Goal: Task Accomplishment & Management: Complete application form

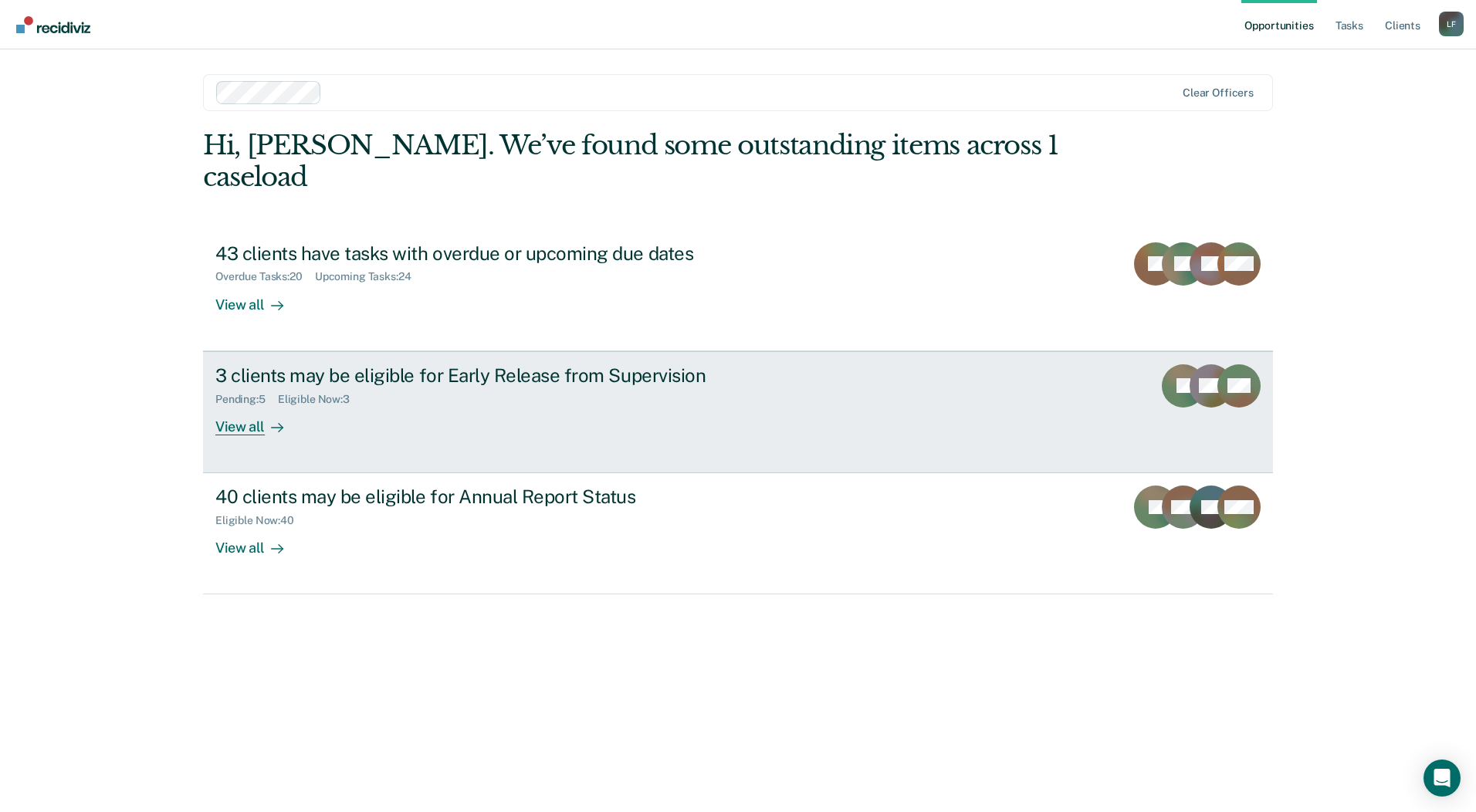
click at [285, 405] on div "View all" at bounding box center [259, 420] width 87 height 30
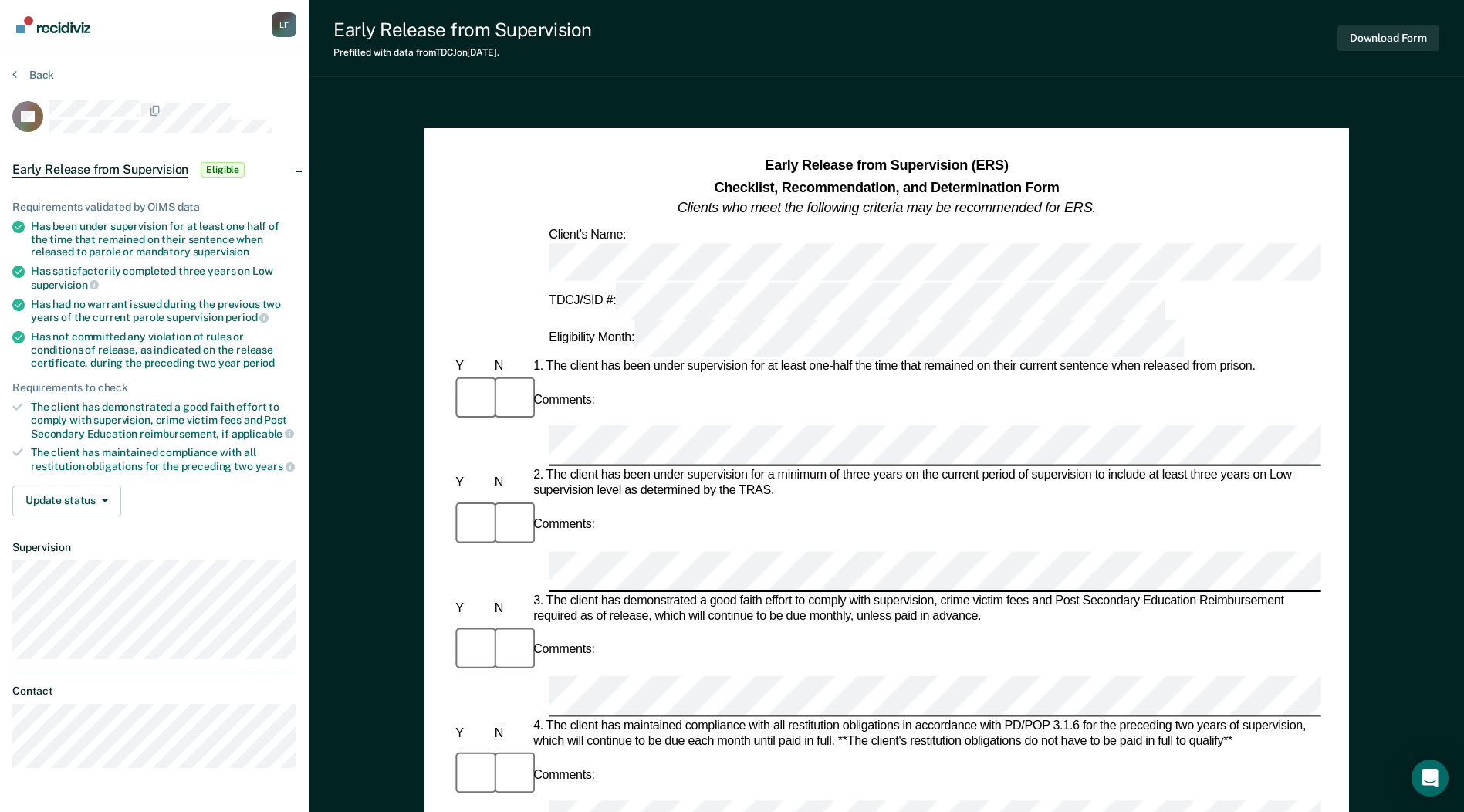
click at [1314, 104] on div "Early Release from Supervision (ERS) Checklist, Recommendation, and Determinati…" at bounding box center [886, 774] width 1155 height 1358
click at [1396, 37] on button "Download Form" at bounding box center [1388, 38] width 102 height 25
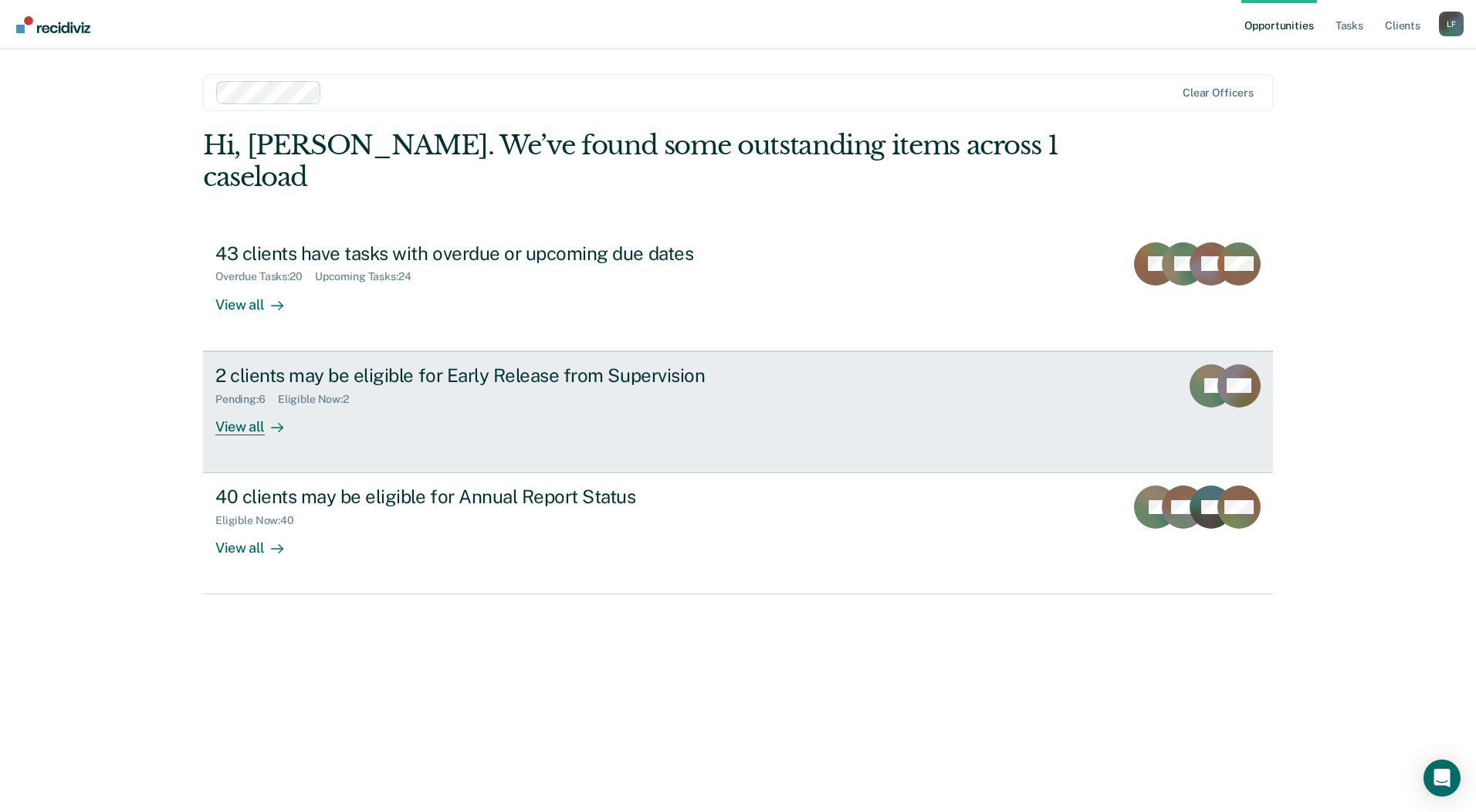
click at [270, 364] on div "2 clients may be eligible for Early Release from Supervision" at bounding box center [486, 375] width 542 height 22
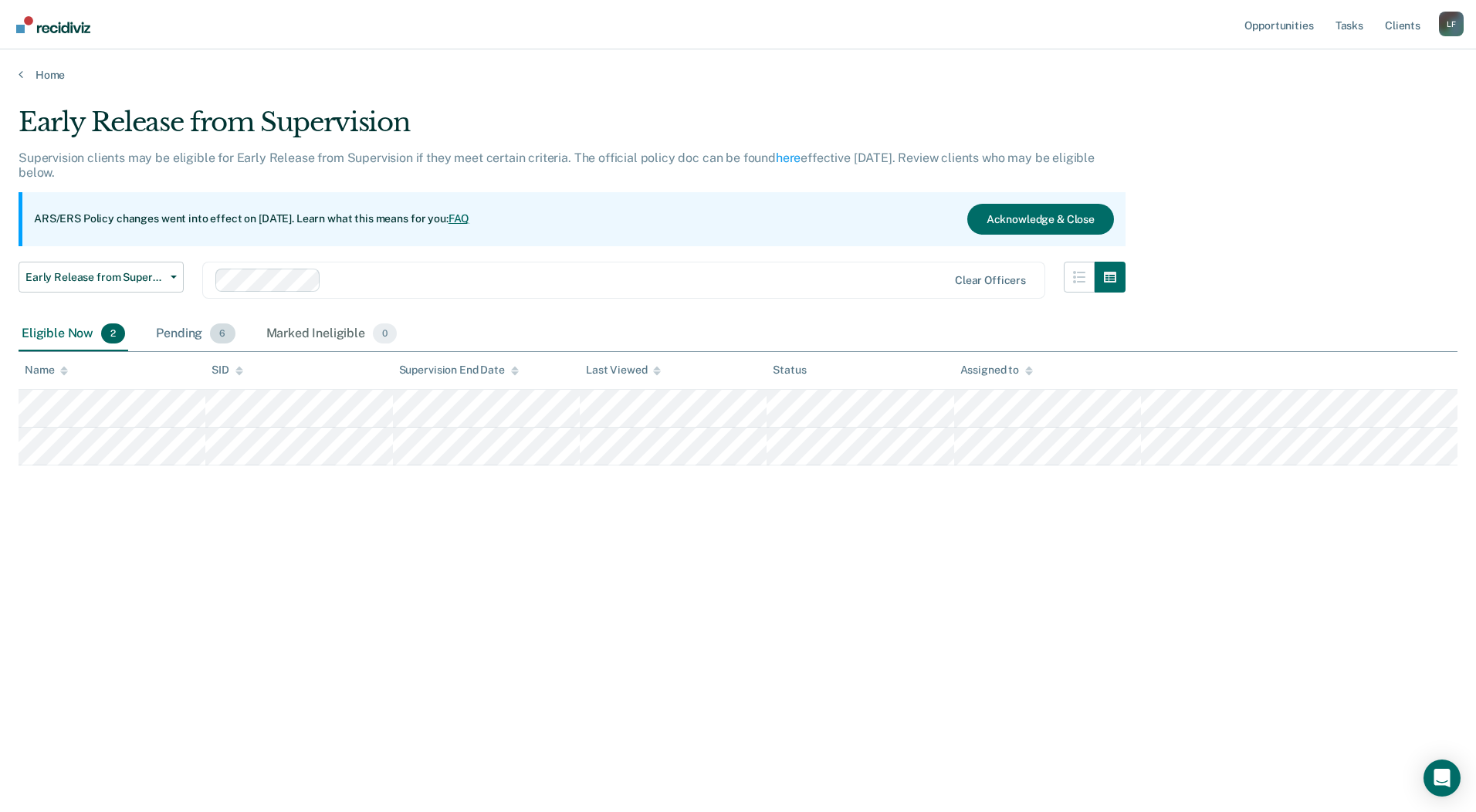
click at [189, 335] on div "Pending 6" at bounding box center [195, 334] width 85 height 34
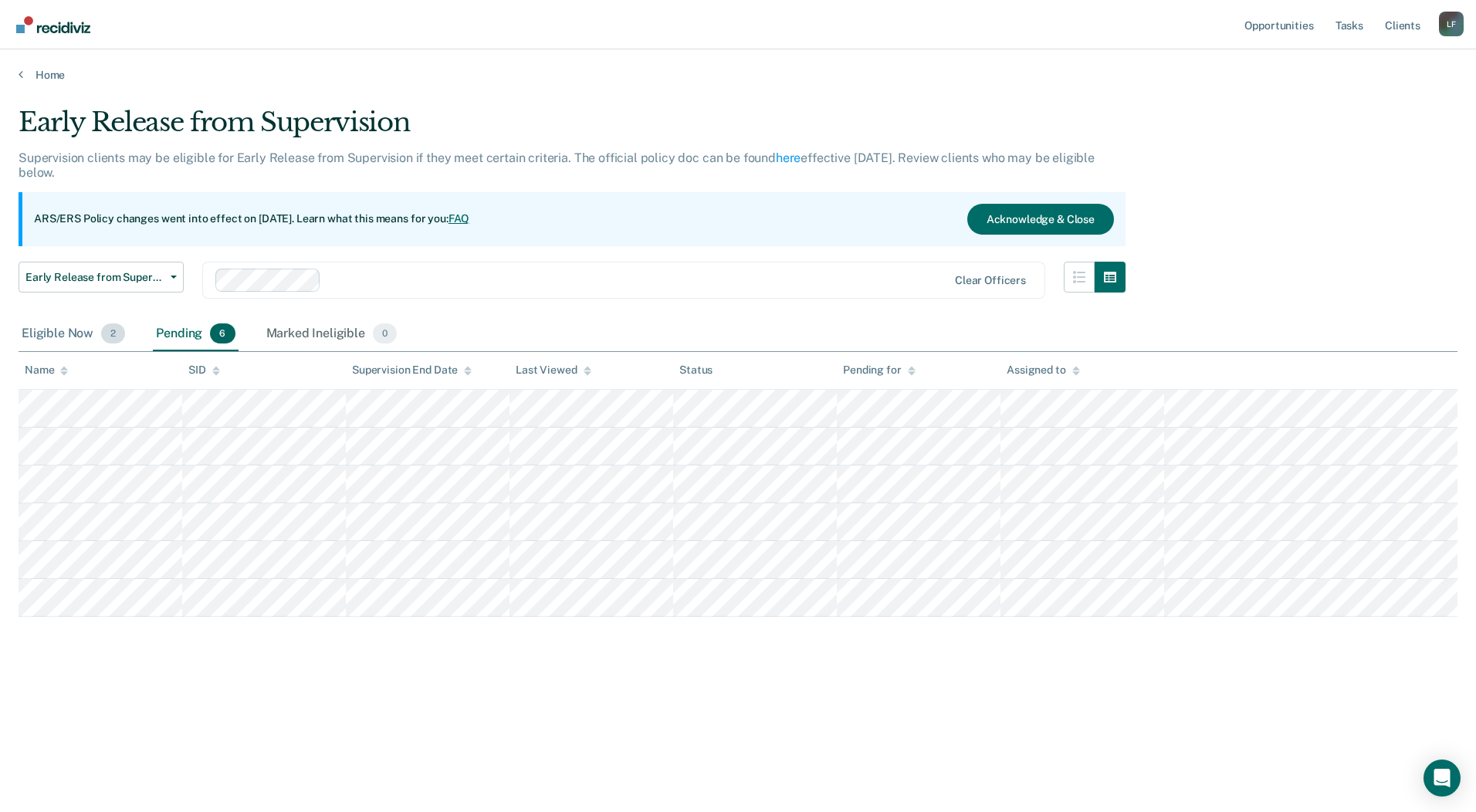
click at [64, 333] on div "Eligible Now 2" at bounding box center [73, 334] width 110 height 34
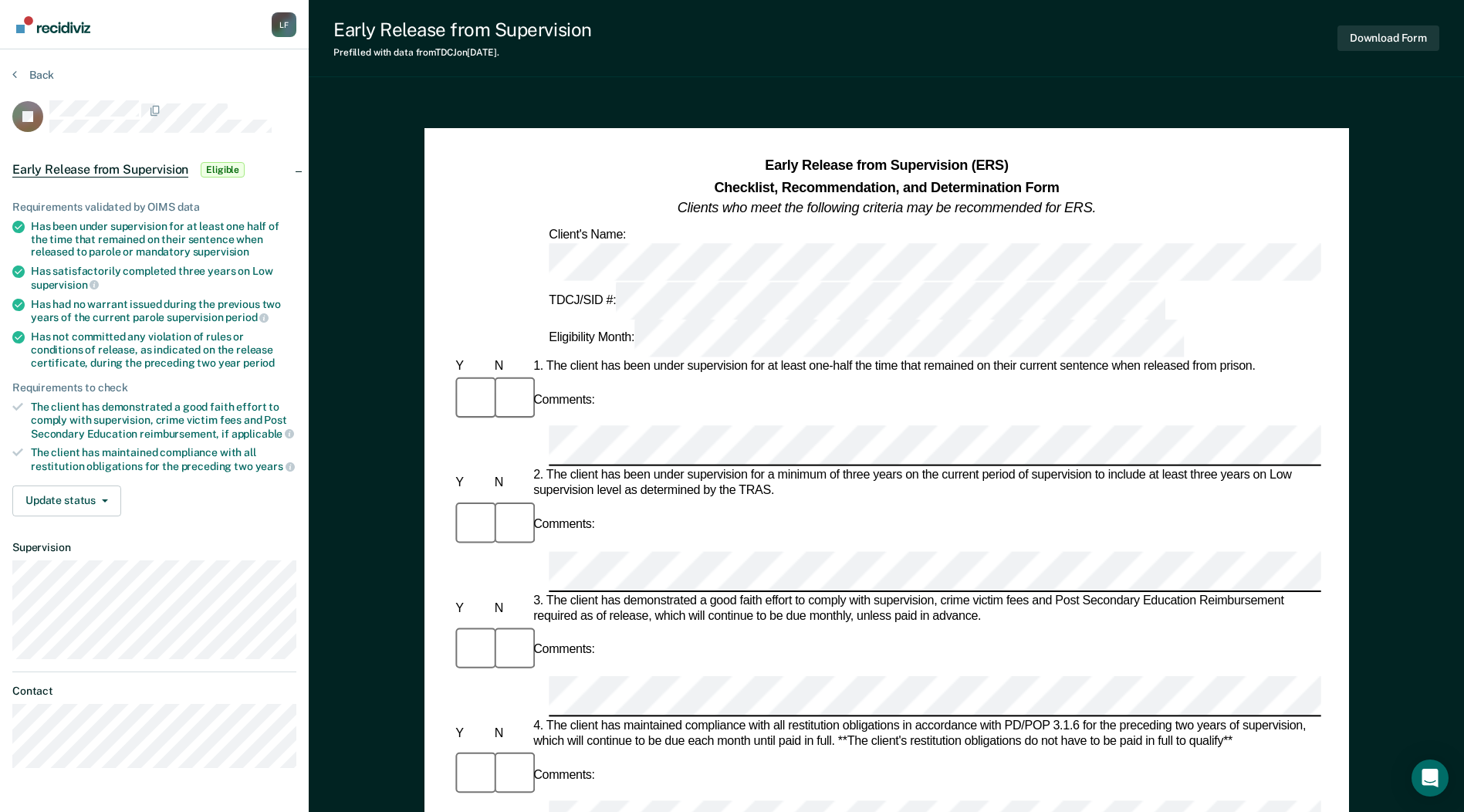
click at [1295, 282] on div "TDCJ/SID #: Eligibility Month:" at bounding box center [886, 319] width 868 height 76
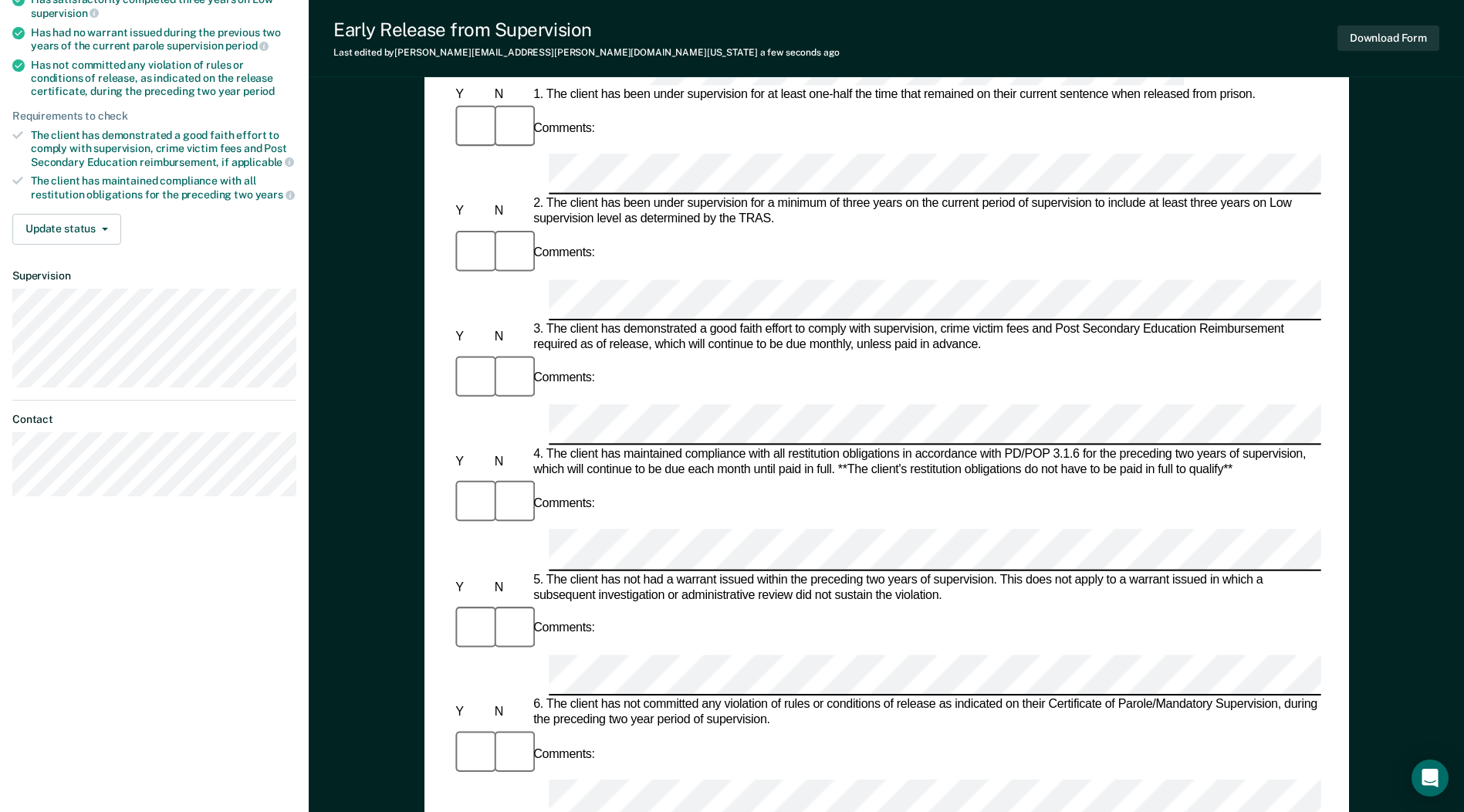
scroll to position [231, 0]
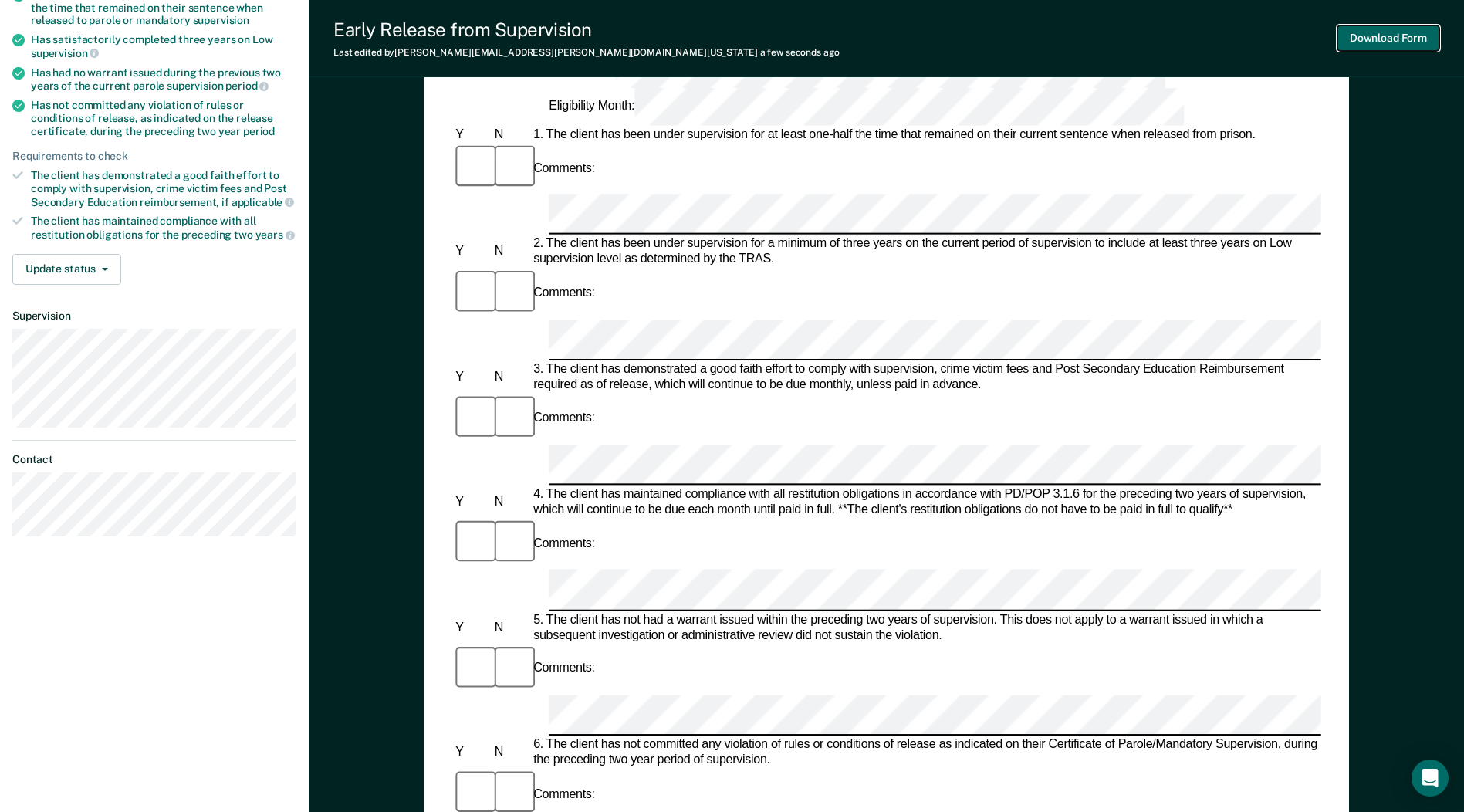
click at [1404, 33] on button "Download Form" at bounding box center [1388, 38] width 102 height 25
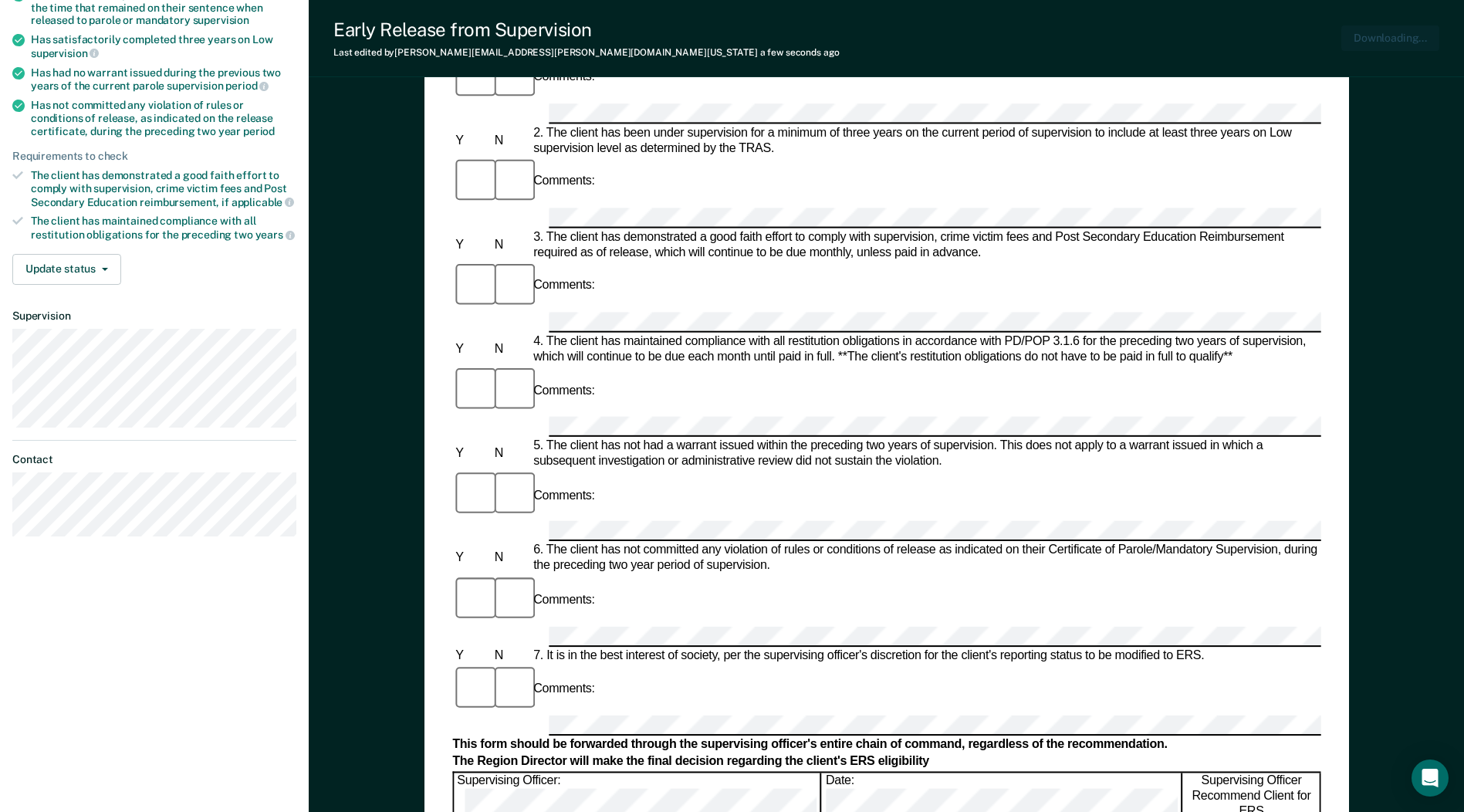
scroll to position [0, 0]
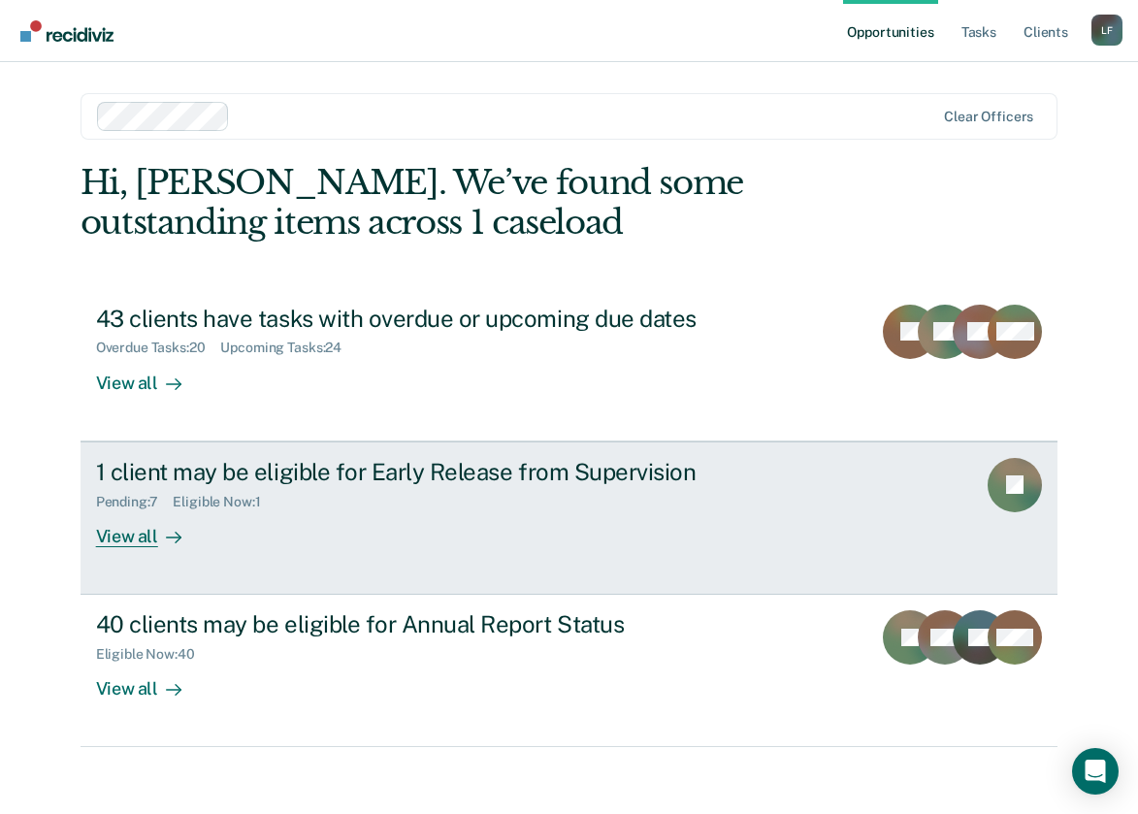
click at [191, 471] on div "1 client may be eligible for Early Release from Supervision" at bounding box center [436, 472] width 681 height 28
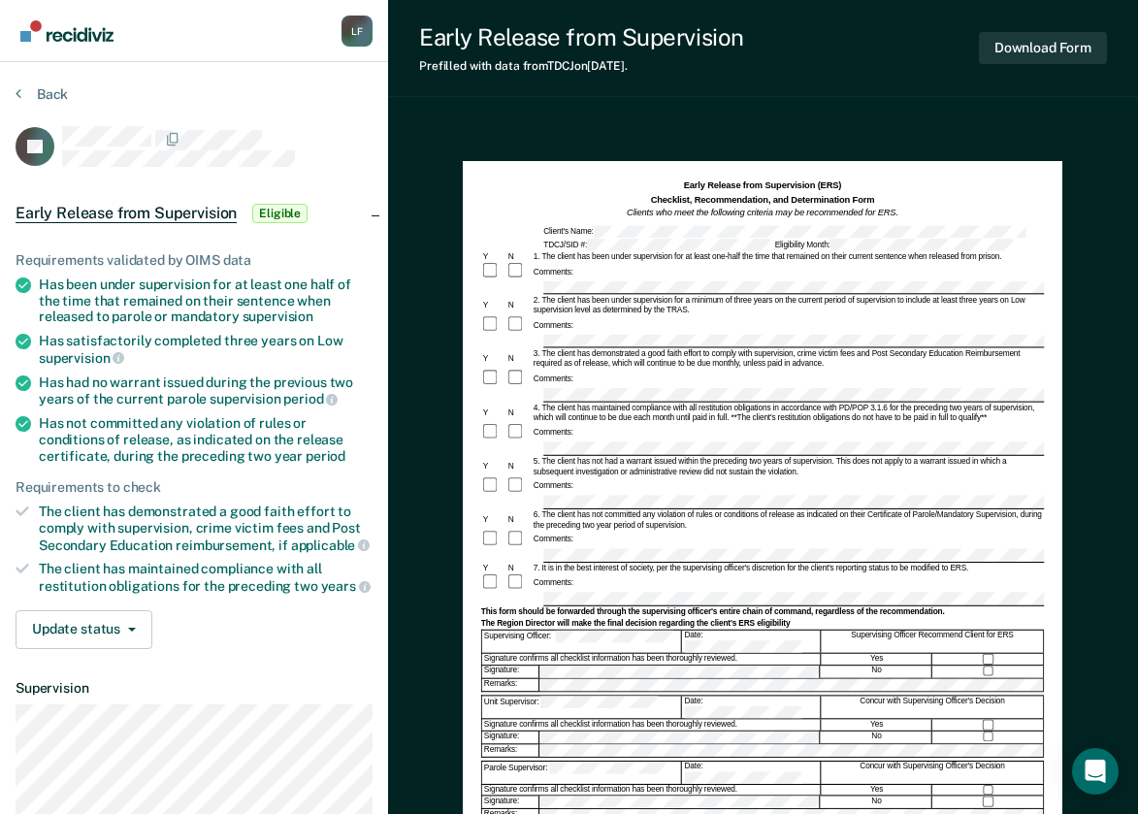
click at [179, 124] on div "Back" at bounding box center [194, 105] width 357 height 41
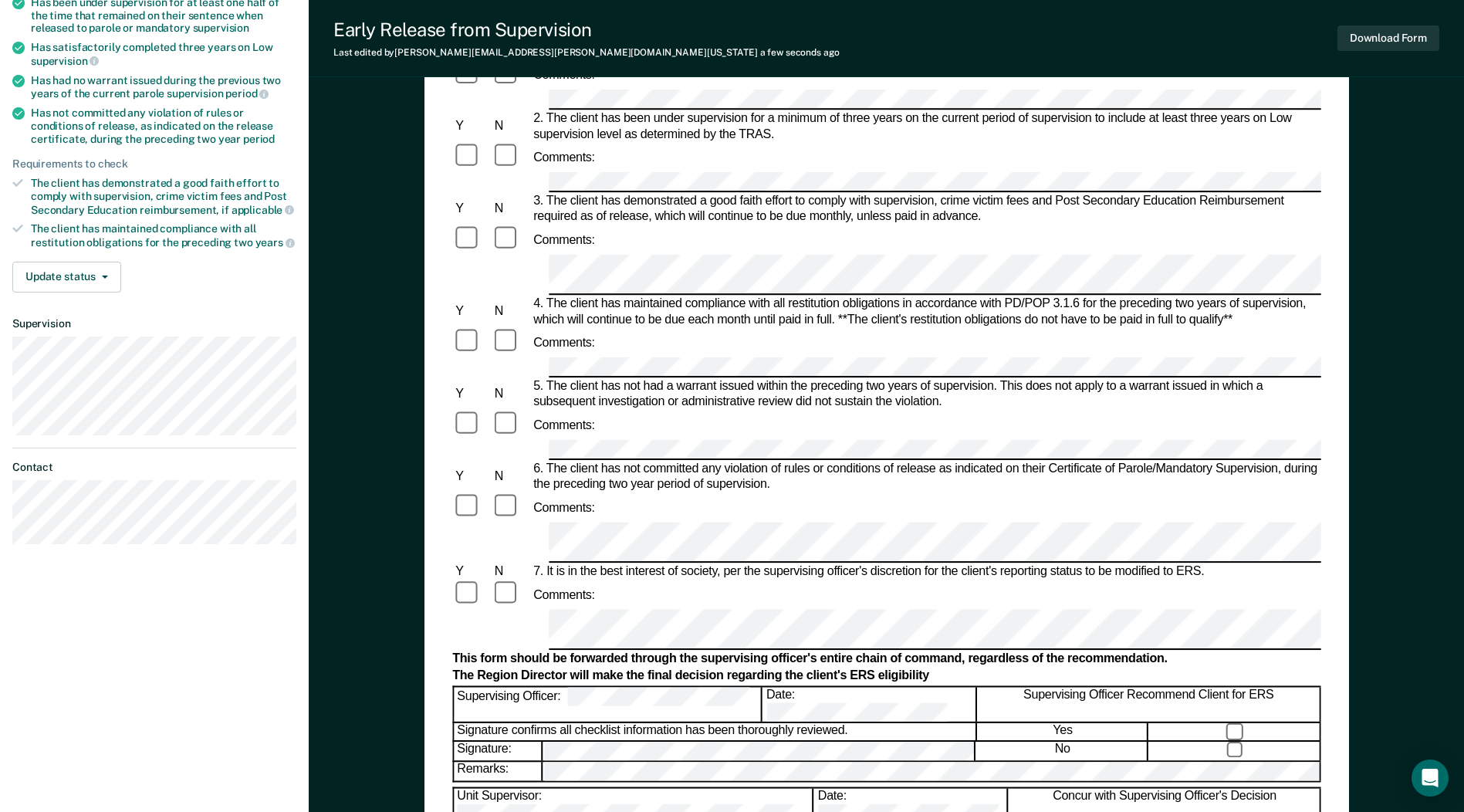
scroll to position [77, 0]
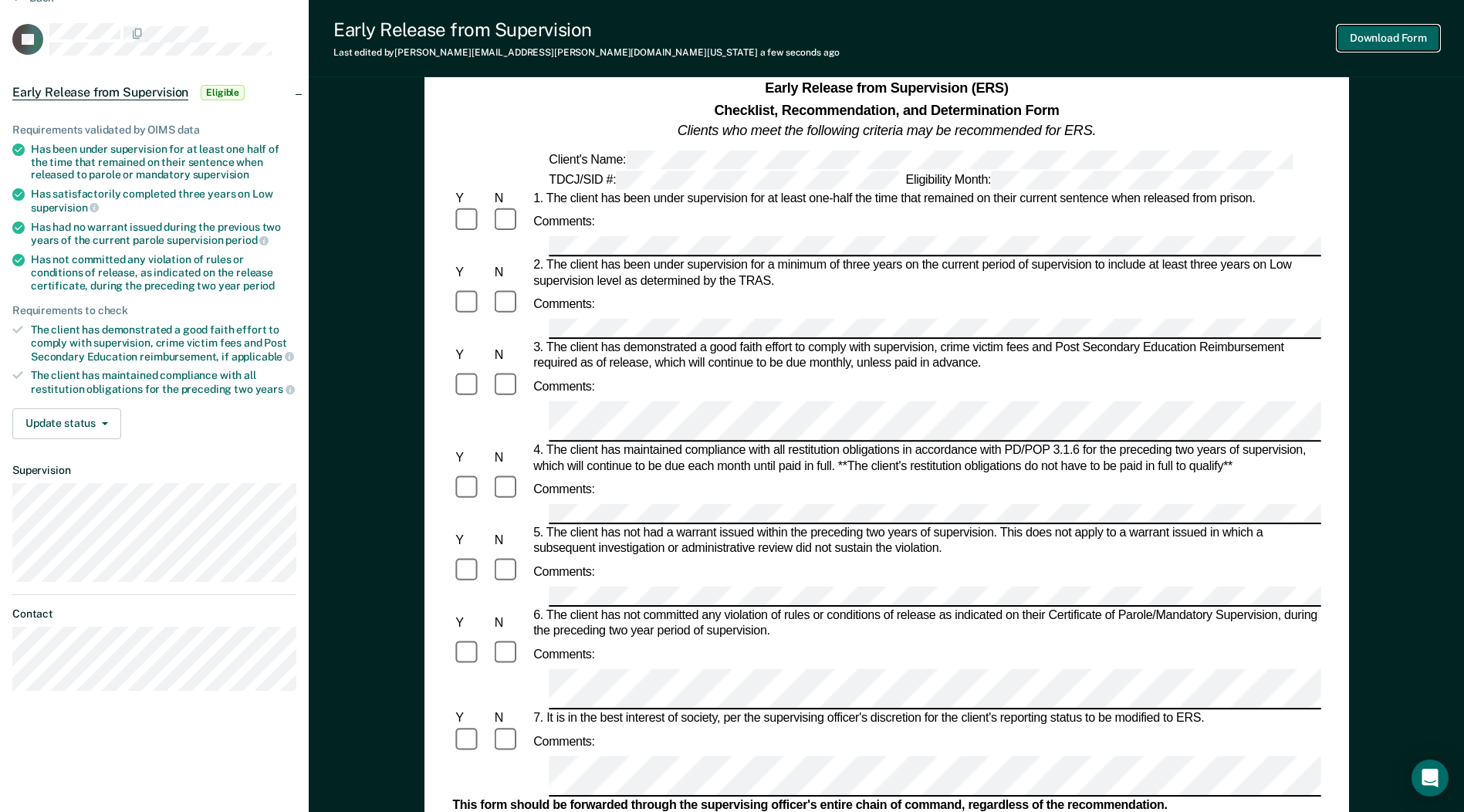
click at [917, 34] on button "Download Form" at bounding box center [1388, 38] width 102 height 25
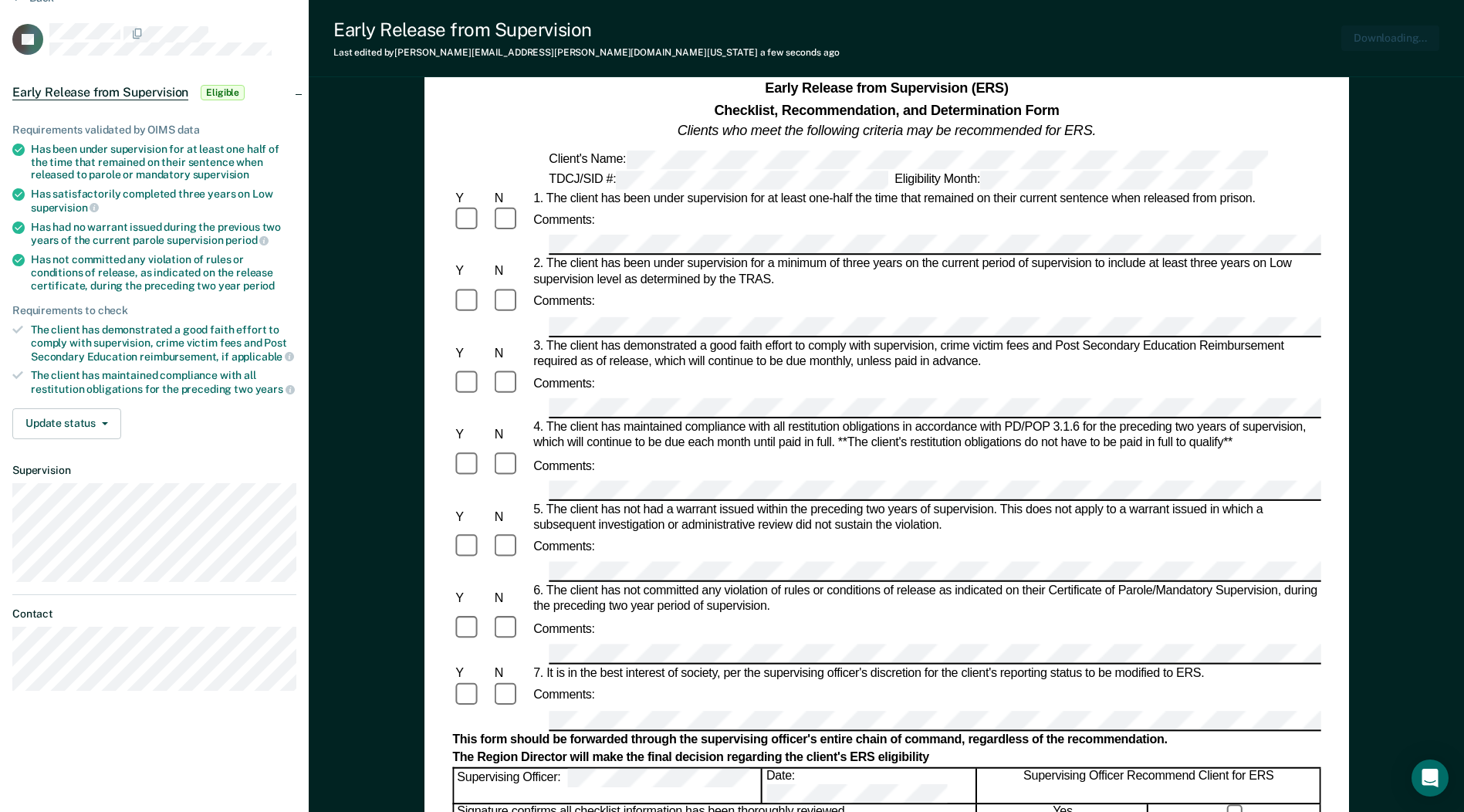
scroll to position [0, 0]
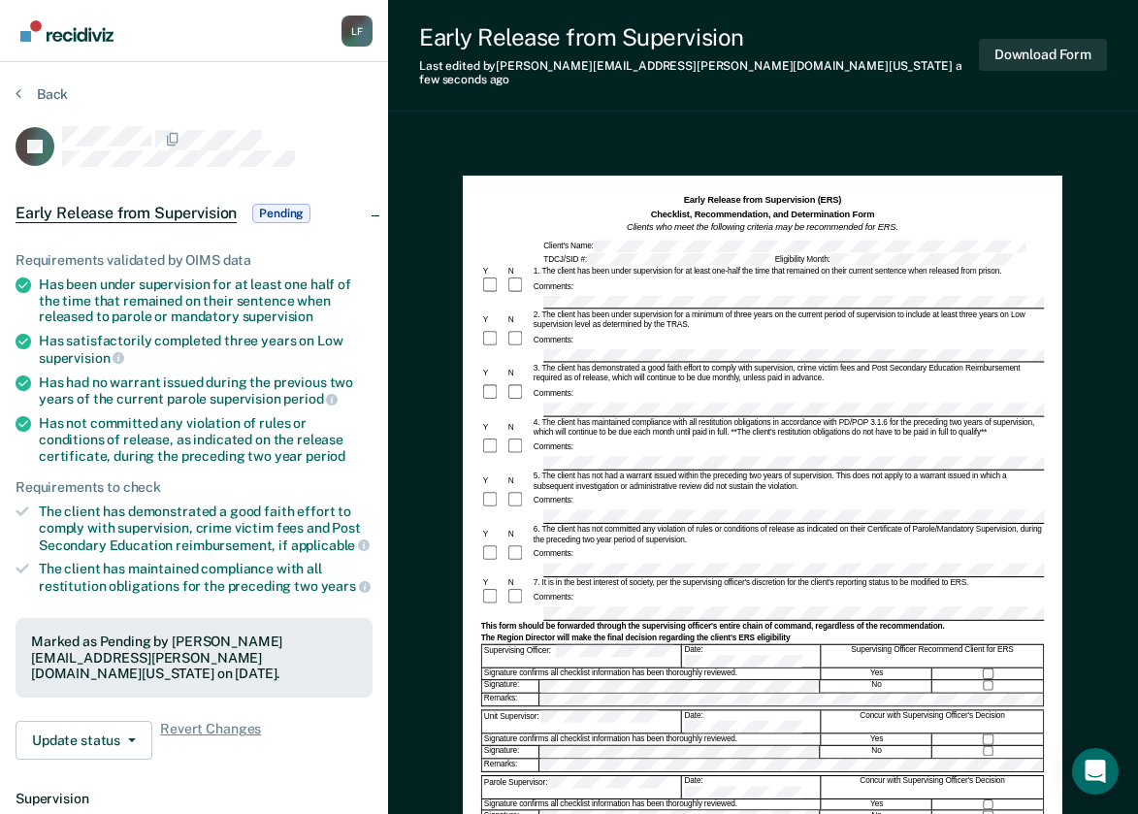
click at [303, 736] on div "Update status Revert from Pending Mark Ineligible Revert Changes" at bounding box center [194, 740] width 357 height 39
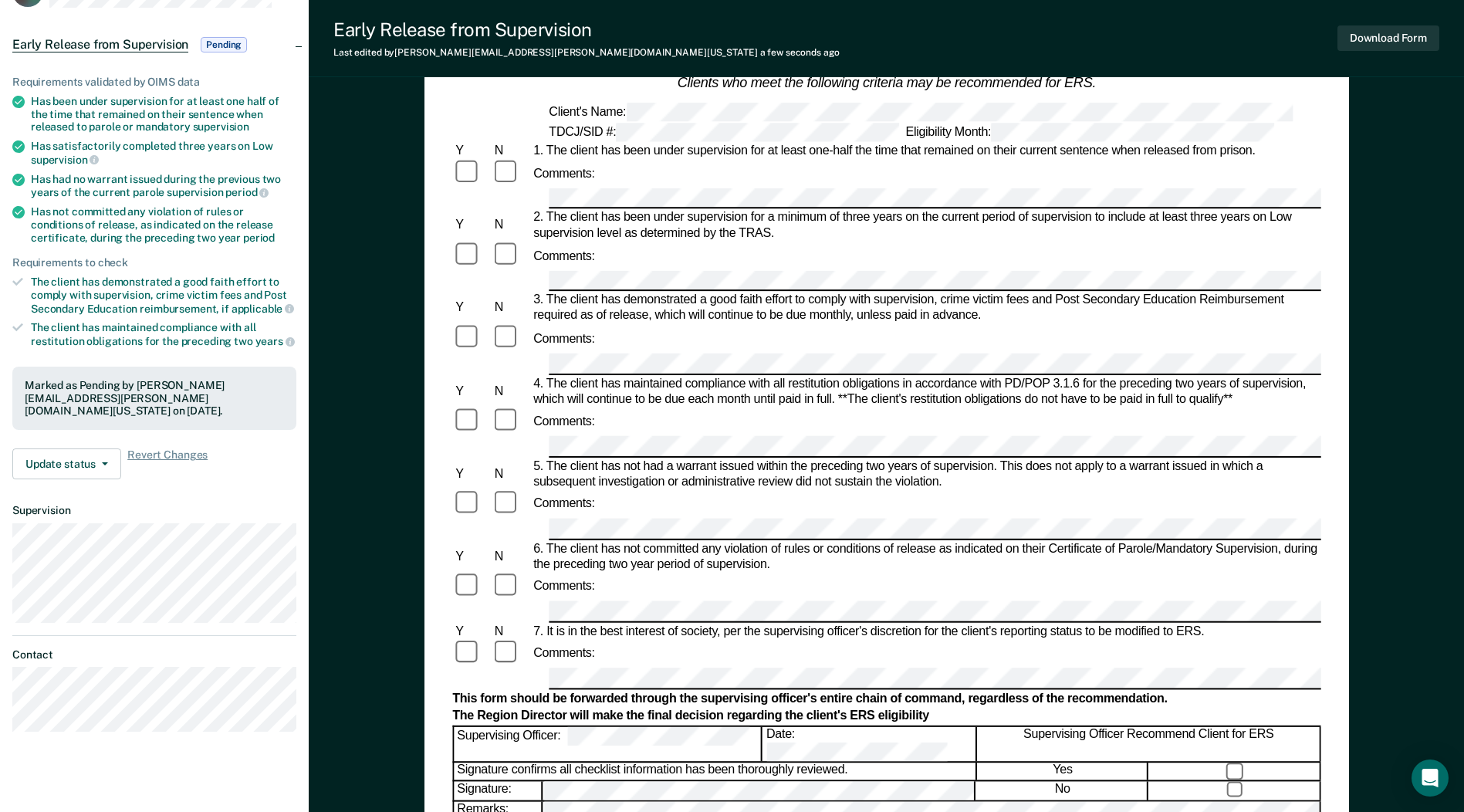
scroll to position [154, 0]
